Goal: Information Seeking & Learning: Find specific fact

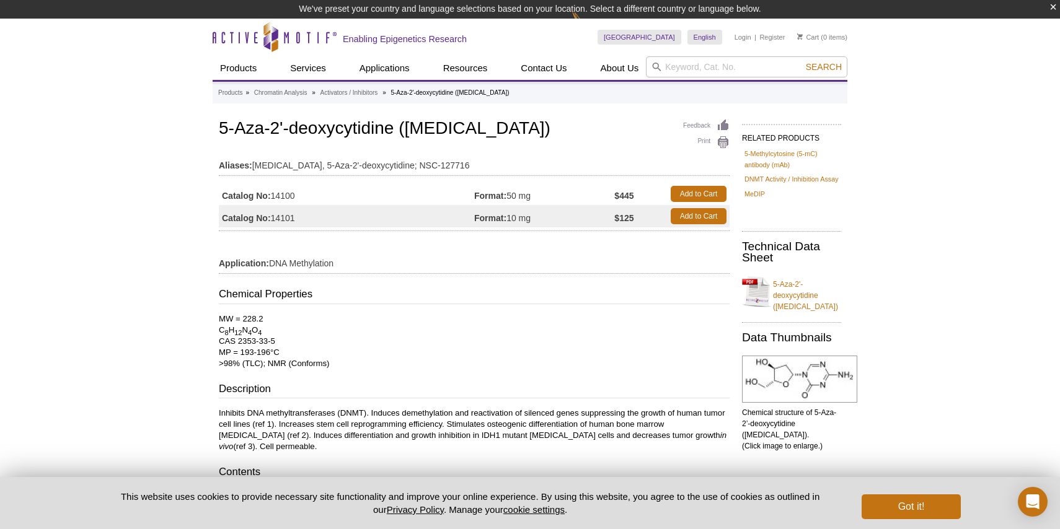
click at [142, 237] on div "Active Motif Logo Enabling Epigenetics Research 0 Search Skip to content Active…" at bounding box center [530, 424] width 1060 height 811
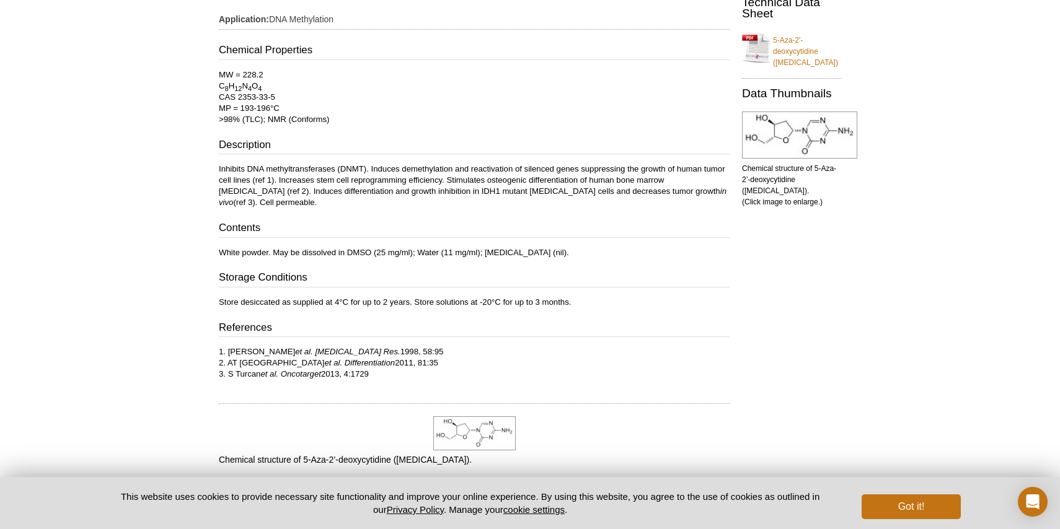
scroll to position [250, 0]
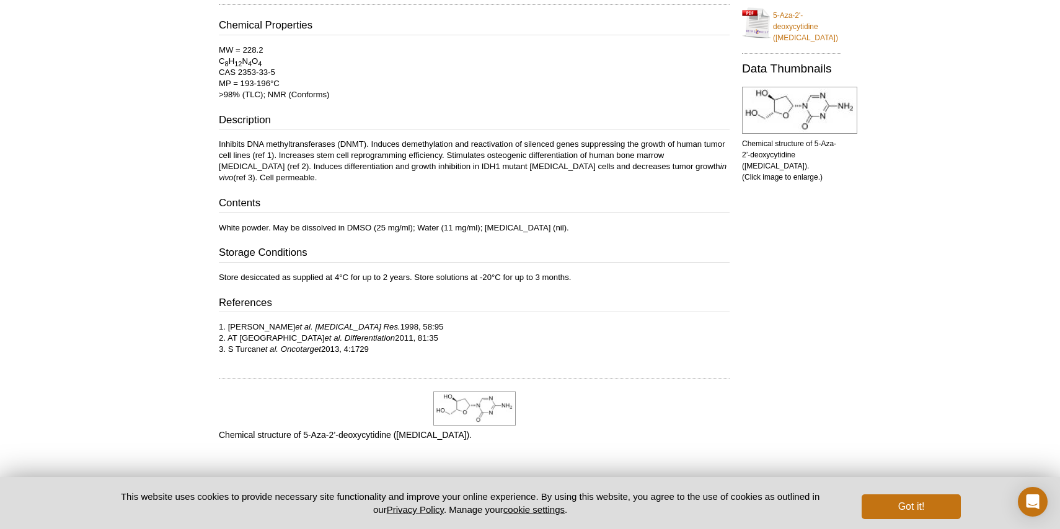
click at [947, 85] on div "Active Motif Logo Enabling Epigenetics Research 0 Search Skip to content Active…" at bounding box center [530, 170] width 1060 height 841
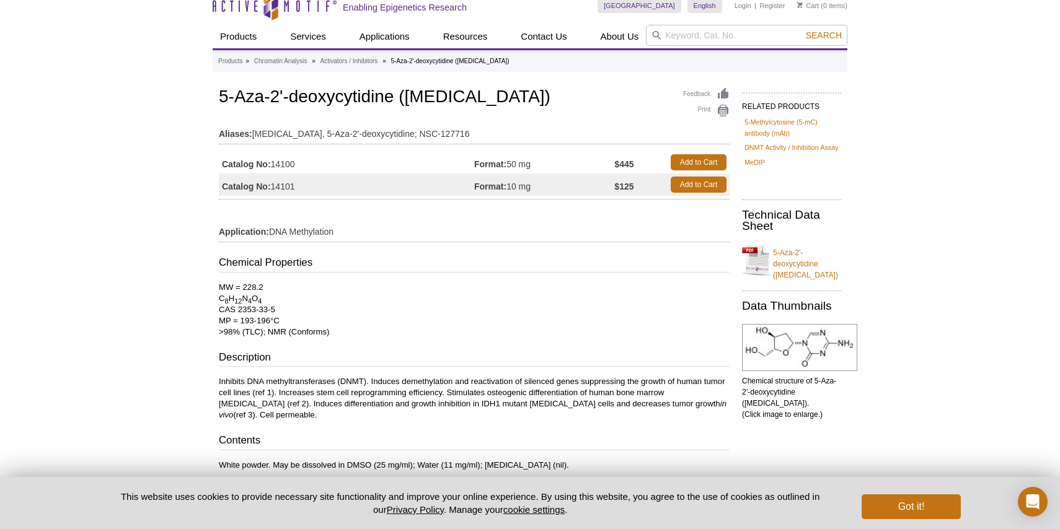
scroll to position [0, 0]
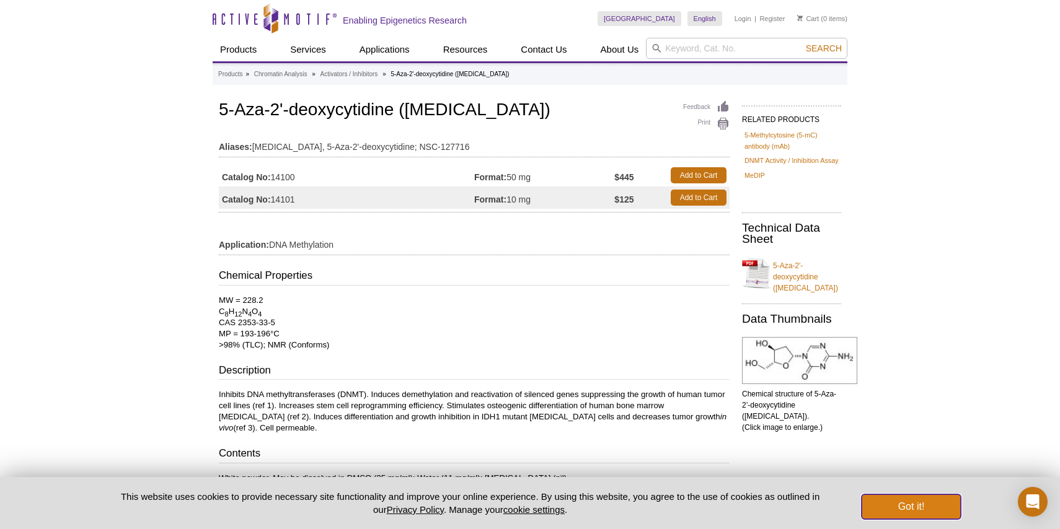
click at [897, 502] on button "Got it!" at bounding box center [911, 507] width 99 height 25
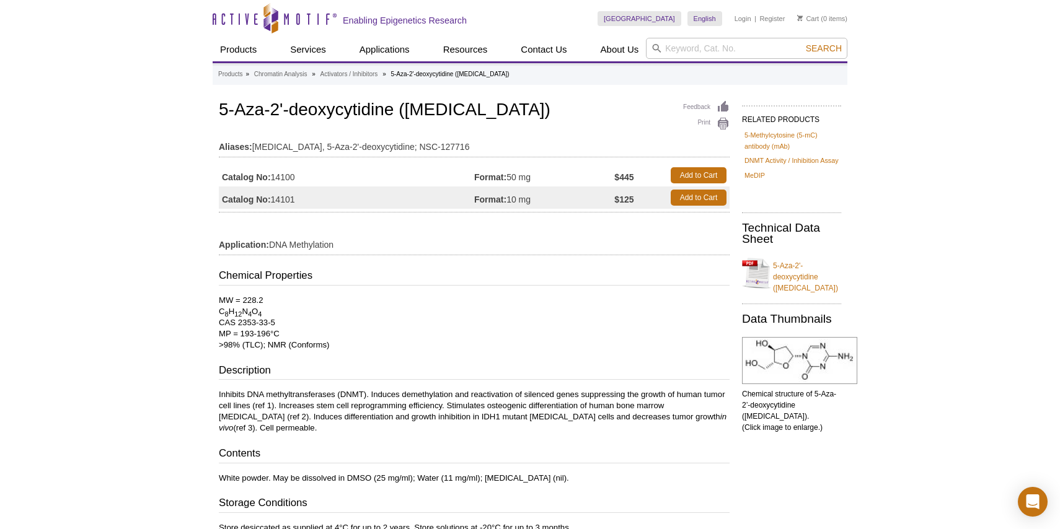
click at [257, 399] on p "Inhibits DNA methyltransferases (DNMT). Induces demethylation and reactivation …" at bounding box center [474, 411] width 511 height 45
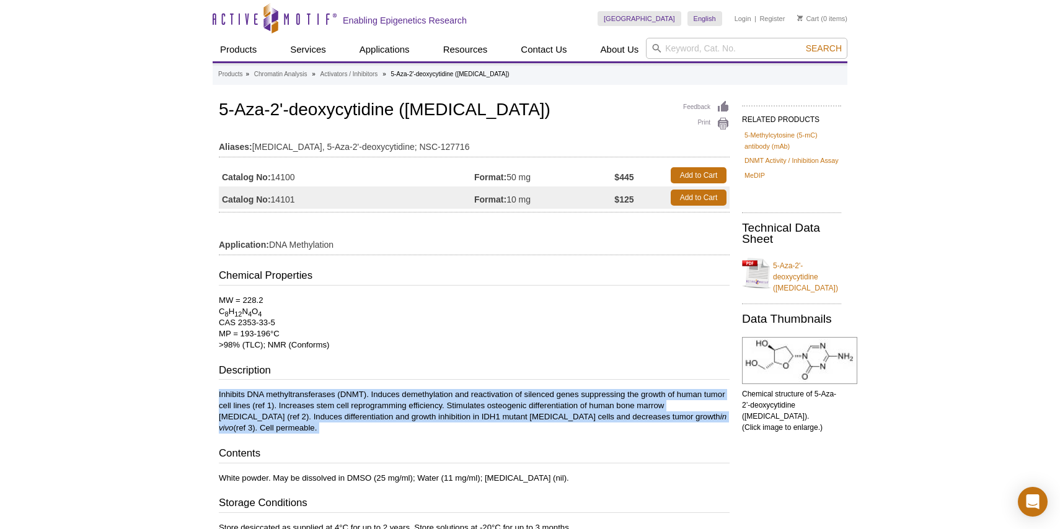
click at [257, 399] on p "Inhibits DNA methyltransferases (DNMT). Induces demethylation and reactivation …" at bounding box center [474, 411] width 511 height 45
click at [276, 402] on p "Inhibits DNA methyltransferases (DNMT). Induces demethylation and reactivation …" at bounding box center [474, 411] width 511 height 45
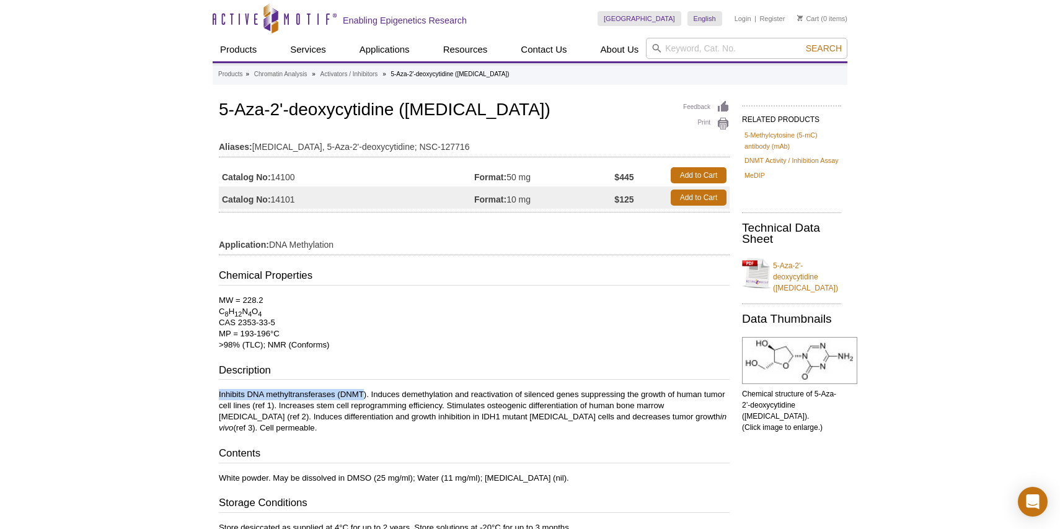
drag, startPoint x: 219, startPoint y: 396, endPoint x: 365, endPoint y: 396, distance: 145.7
click at [365, 396] on p "Inhibits DNA methyltransferases (DNMT). Induces demethylation and reactivation …" at bounding box center [474, 411] width 511 height 45
click at [288, 399] on p "Inhibits DNA methyltransferases (DNMT). Induces demethylation and reactivation …" at bounding box center [474, 411] width 511 height 45
drag, startPoint x: 219, startPoint y: 399, endPoint x: 368, endPoint y: 391, distance: 148.4
click at [368, 391] on p "Inhibits DNA methyltransferases (DNMT). Induces demethylation and reactivation …" at bounding box center [474, 411] width 511 height 45
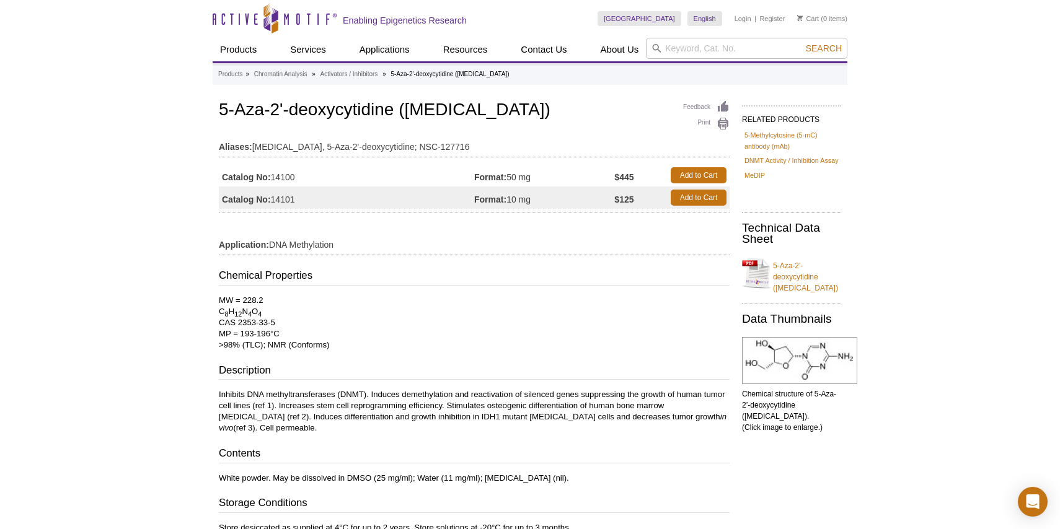
click at [109, 257] on div "Active Motif Logo Enabling Epigenetics Research 0 Search Skip to content Active…" at bounding box center [530, 420] width 1060 height 841
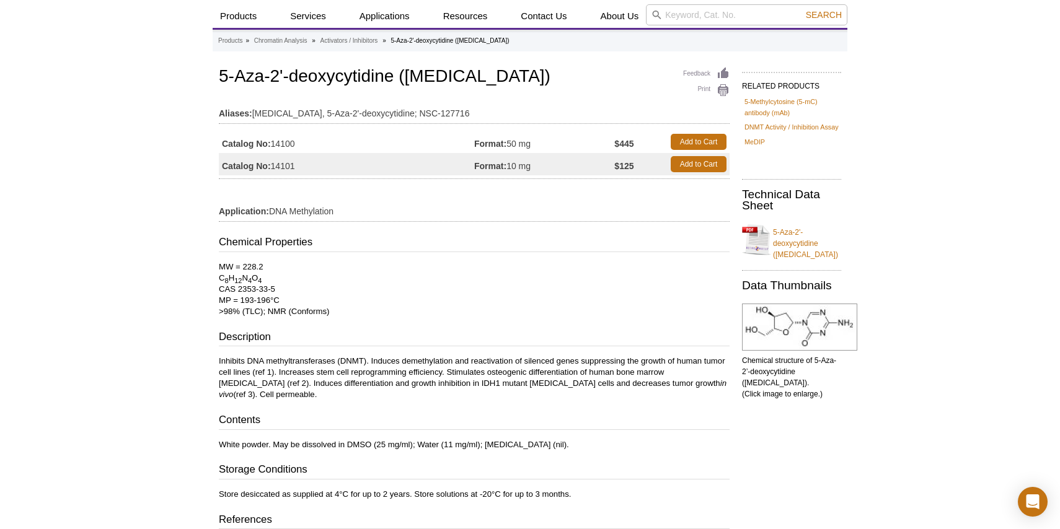
scroll to position [25, 0]
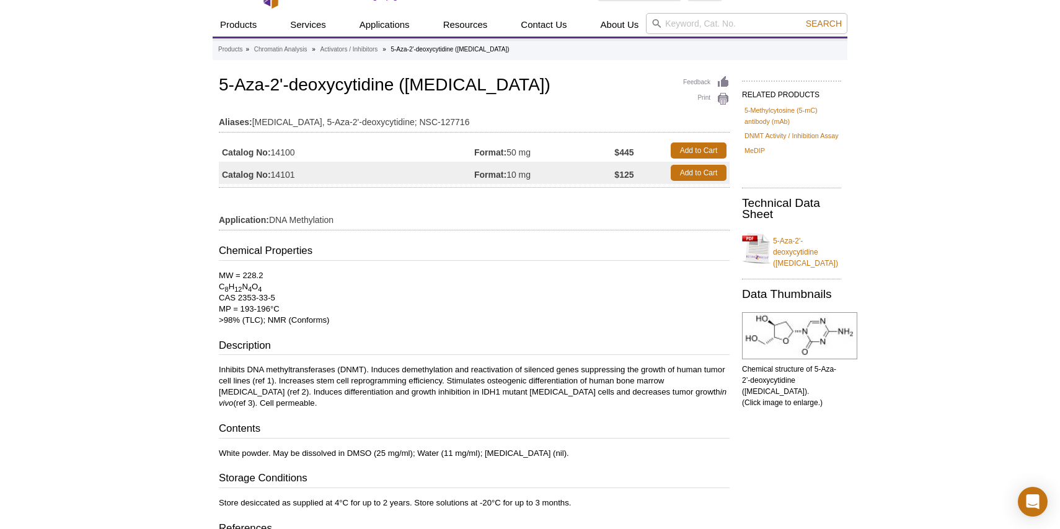
click at [940, 151] on div "Active Motif Logo Enabling Epigenetics Research 0 Search Skip to content Active…" at bounding box center [530, 395] width 1060 height 841
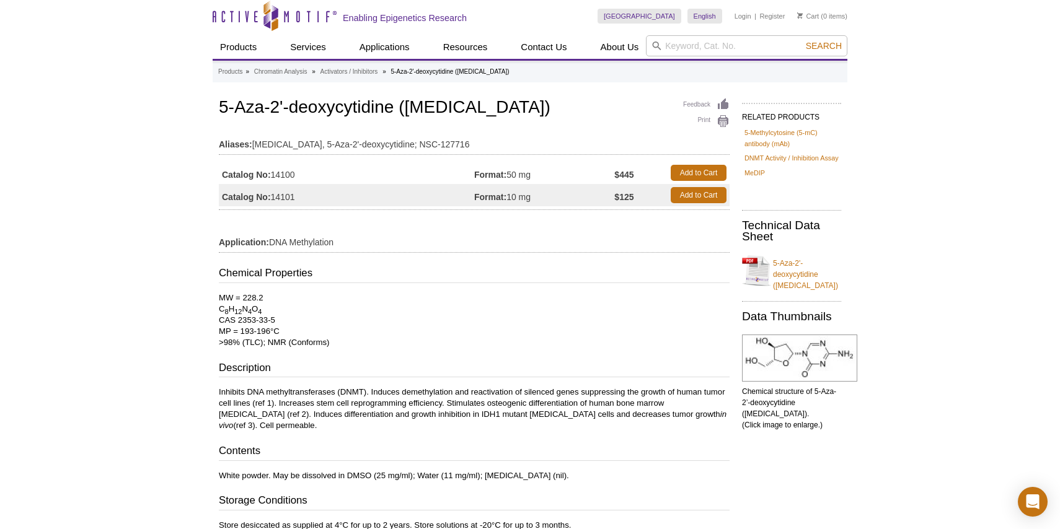
scroll to position [0, 0]
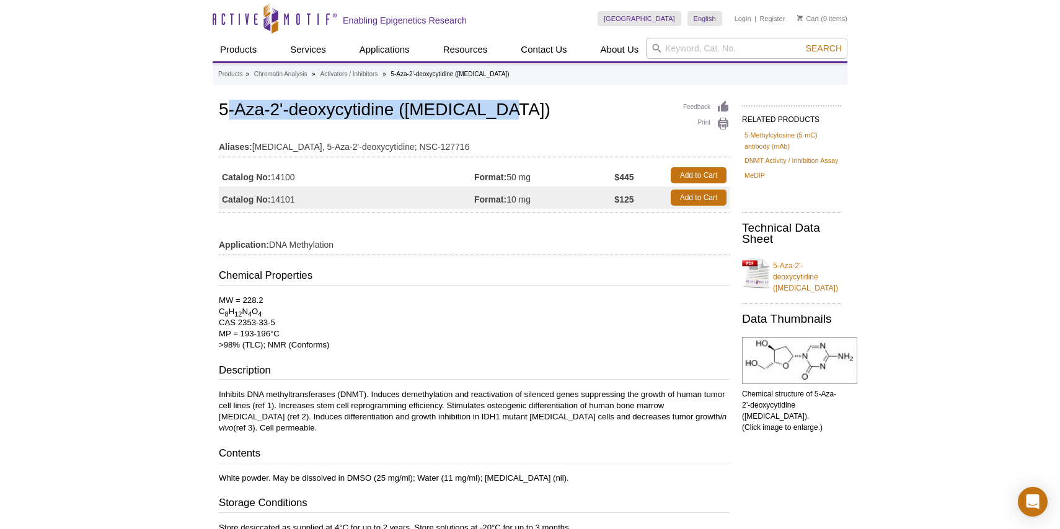
drag, startPoint x: 494, startPoint y: 112, endPoint x: 230, endPoint y: 109, distance: 263.5
click at [230, 109] on h1 "5-Aza-2'-deoxycytidine ([MEDICAL_DATA])" at bounding box center [474, 110] width 511 height 21
click at [252, 113] on h1 "5-Aza-2'-deoxycytidine ([MEDICAL_DATA])" at bounding box center [474, 110] width 511 height 21
drag, startPoint x: 220, startPoint y: 111, endPoint x: 498, endPoint y: 107, distance: 277.8
click at [498, 107] on h1 "5-Aza-2'-deoxycytidine ([MEDICAL_DATA])" at bounding box center [474, 110] width 511 height 21
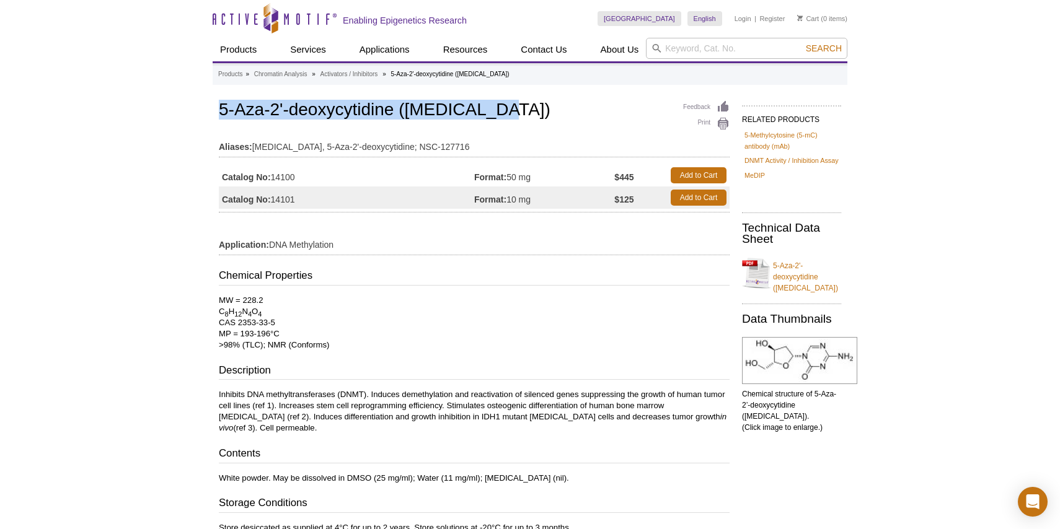
copy h1 "5-Aza-2'-deoxycytidine ([MEDICAL_DATA])"
